Goal: Complete application form

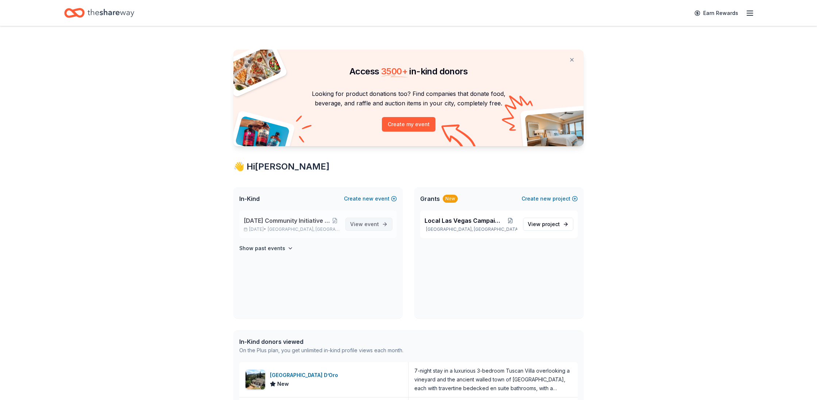
click at [377, 223] on span "event" at bounding box center [371, 224] width 15 height 6
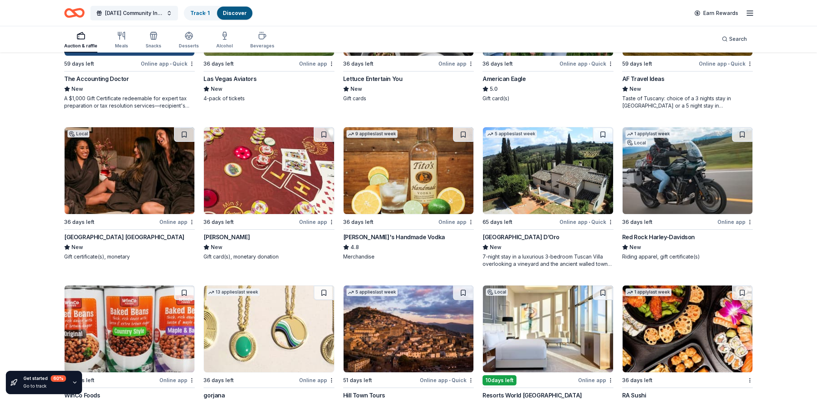
scroll to position [1267, 0]
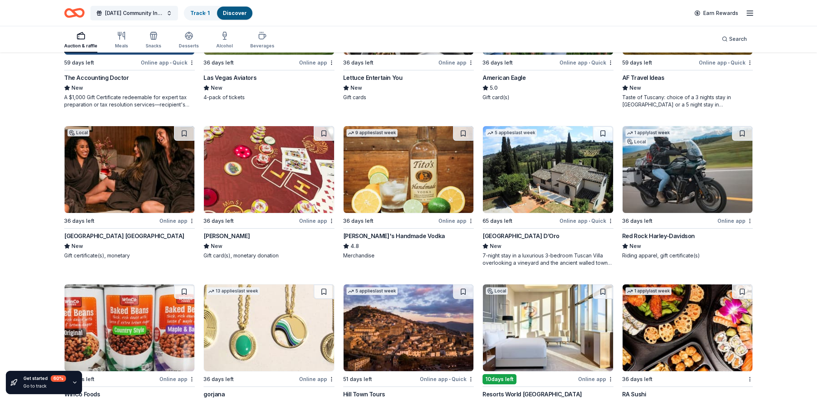
click at [686, 184] on img at bounding box center [687, 169] width 130 height 87
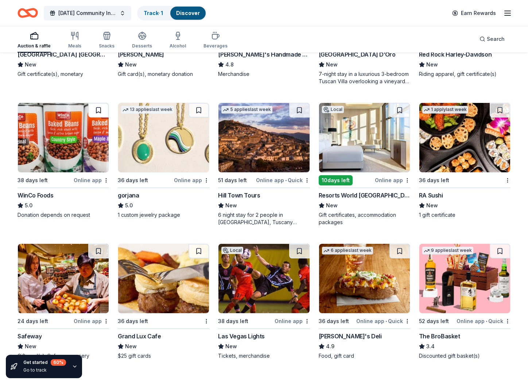
scroll to position [1291, 0]
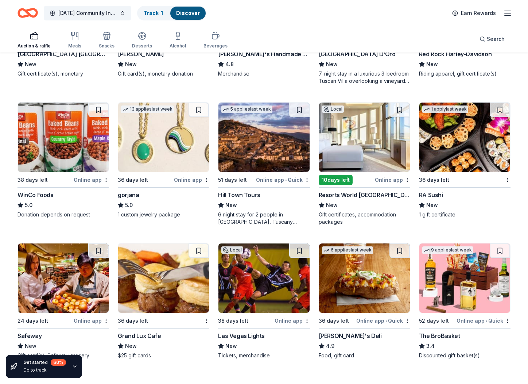
click at [162, 154] on img at bounding box center [163, 136] width 91 height 69
click at [255, 152] on img at bounding box center [263, 136] width 91 height 69
click at [343, 147] on img at bounding box center [364, 136] width 91 height 69
click at [446, 153] on img at bounding box center [464, 136] width 91 height 69
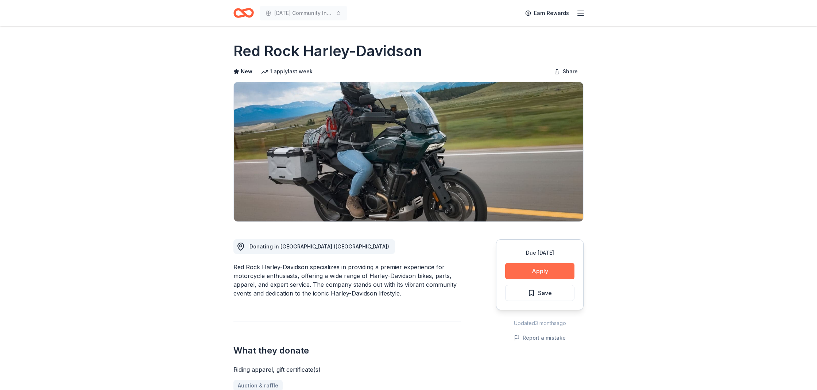
click at [540, 269] on button "Apply" at bounding box center [539, 271] width 69 height 16
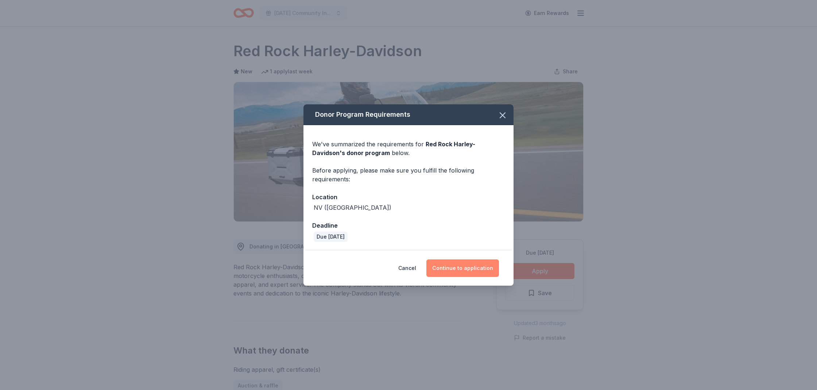
click at [481, 267] on button "Continue to application" at bounding box center [462, 268] width 73 height 18
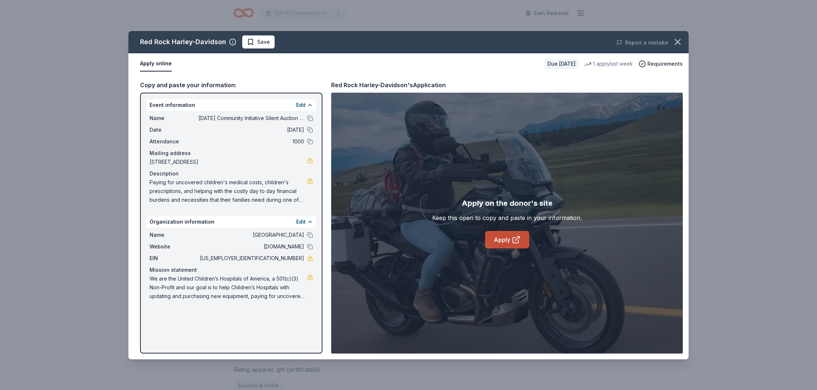
drag, startPoint x: 506, startPoint y: 237, endPoint x: 499, endPoint y: 239, distance: 8.0
click at [506, 237] on link "Apply" at bounding box center [507, 240] width 44 height 18
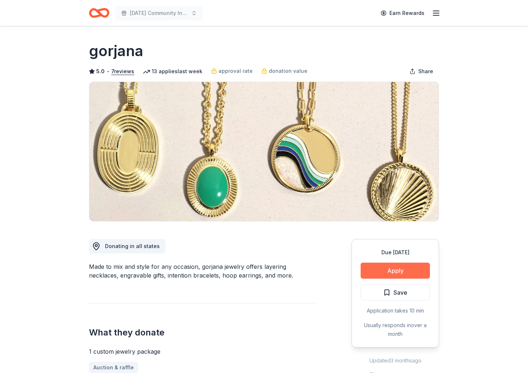
click at [403, 273] on button "Apply" at bounding box center [395, 271] width 69 height 16
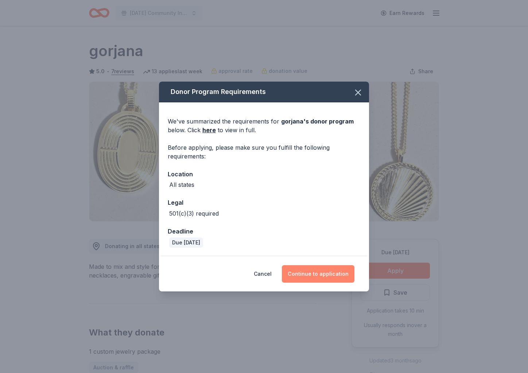
click at [329, 275] on button "Continue to application" at bounding box center [318, 274] width 73 height 18
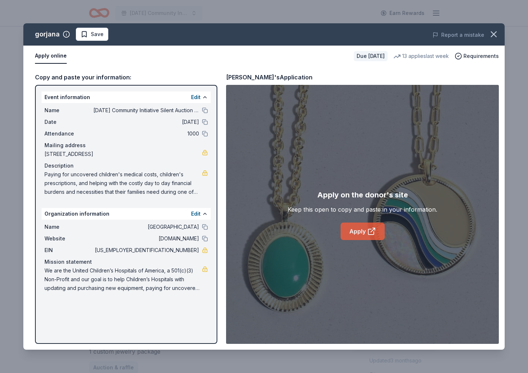
click at [361, 234] on link "Apply" at bounding box center [363, 232] width 44 height 18
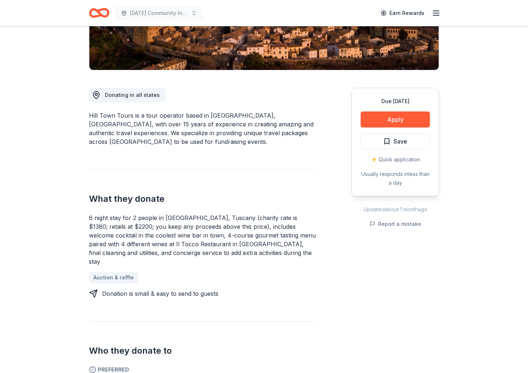
scroll to position [153, 0]
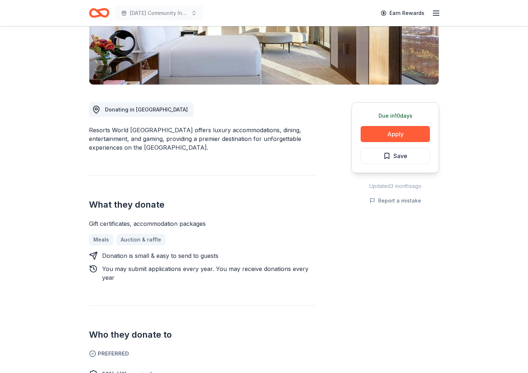
scroll to position [153, 0]
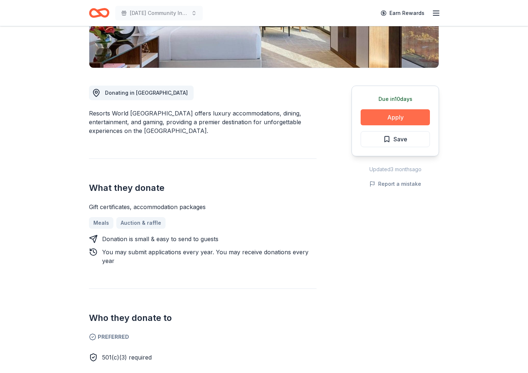
click at [381, 117] on button "Apply" at bounding box center [395, 117] width 69 height 16
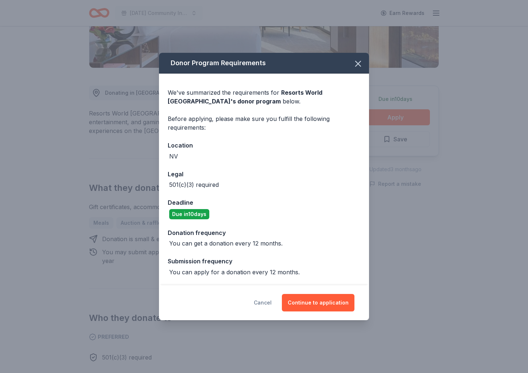
drag, startPoint x: 324, startPoint y: 306, endPoint x: 262, endPoint y: 309, distance: 62.1
click at [323, 307] on button "Continue to application" at bounding box center [318, 303] width 73 height 18
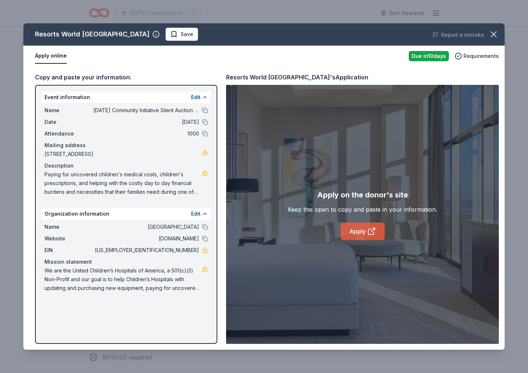
click at [361, 232] on link "Apply" at bounding box center [363, 232] width 44 height 18
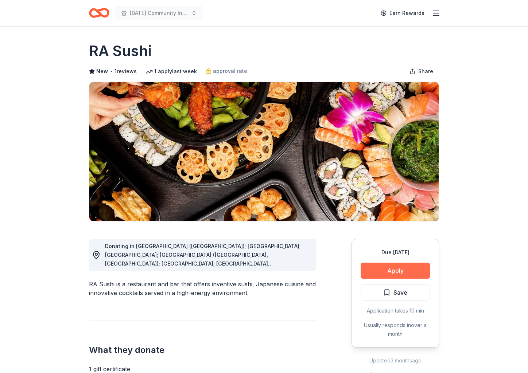
click at [403, 270] on button "Apply" at bounding box center [395, 271] width 69 height 16
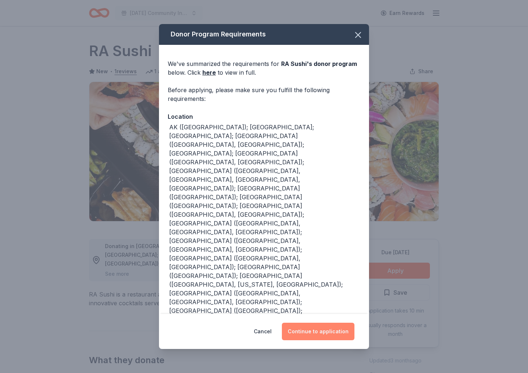
click at [334, 335] on button "Continue to application" at bounding box center [318, 332] width 73 height 18
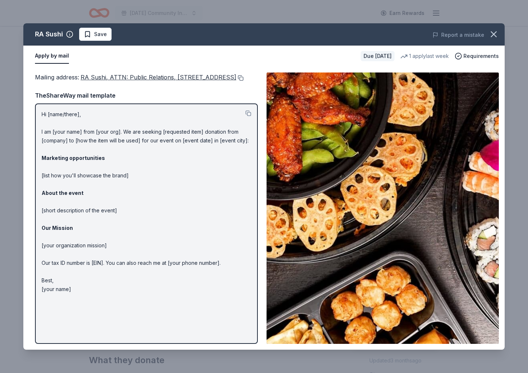
click at [236, 81] on button at bounding box center [239, 78] width 7 height 6
